Goal: Information Seeking & Learning: Learn about a topic

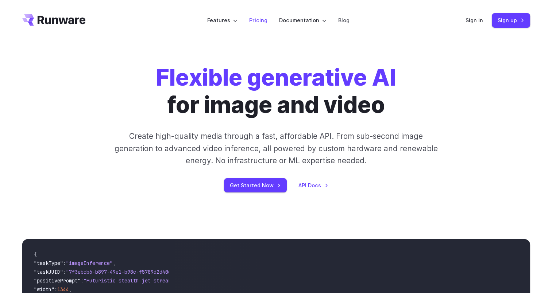
click at [260, 22] on link "Pricing" at bounding box center [258, 20] width 18 height 8
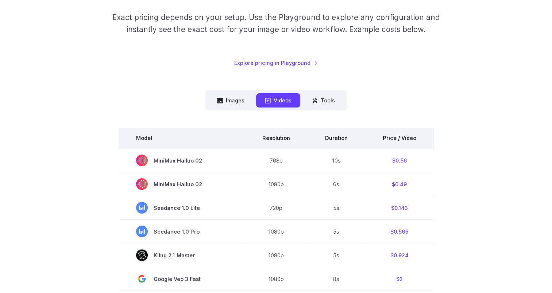
scroll to position [146, 0]
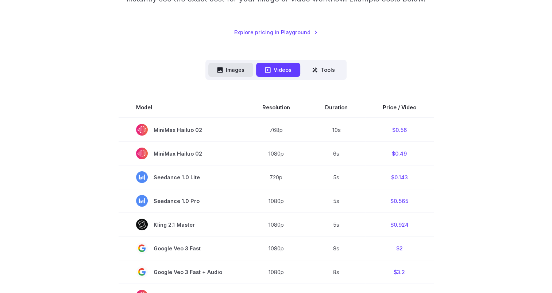
click at [230, 71] on button "Images" at bounding box center [230, 70] width 45 height 14
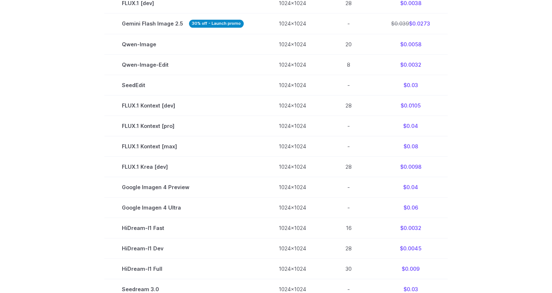
scroll to position [328, 0]
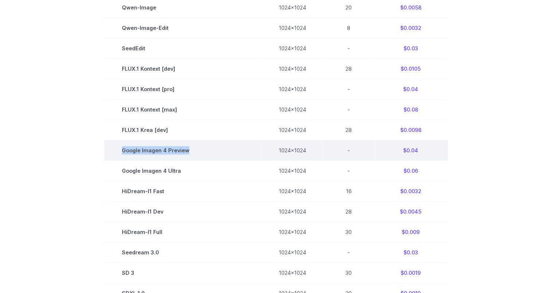
drag, startPoint x: 195, startPoint y: 156, endPoint x: 121, endPoint y: 146, distance: 74.3
click at [121, 146] on td "Google Imagen 4 Preview" at bounding box center [182, 150] width 157 height 20
drag, startPoint x: 424, startPoint y: 159, endPoint x: 131, endPoint y: 148, distance: 293.0
click at [131, 148] on tr "Google Imagen 4 Preview 1024x1024 - $0.04" at bounding box center [275, 150] width 343 height 20
drag, startPoint x: 131, startPoint y: 148, endPoint x: 130, endPoint y: 156, distance: 8.1
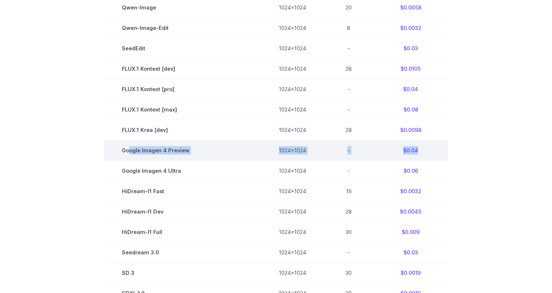
click at [130, 156] on td "Google Imagen 4 Preview" at bounding box center [182, 150] width 157 height 20
click at [135, 153] on td "Google Imagen 4 Preview" at bounding box center [182, 150] width 157 height 20
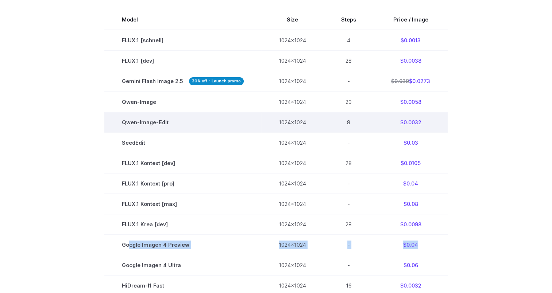
scroll to position [146, 0]
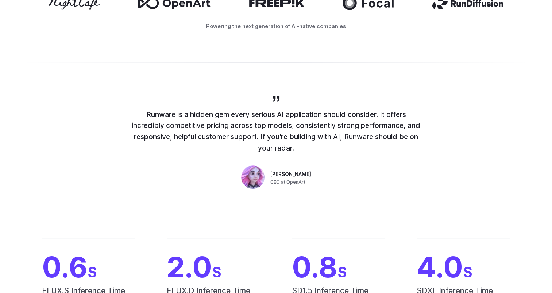
scroll to position [511, 0]
